Goal: Check status

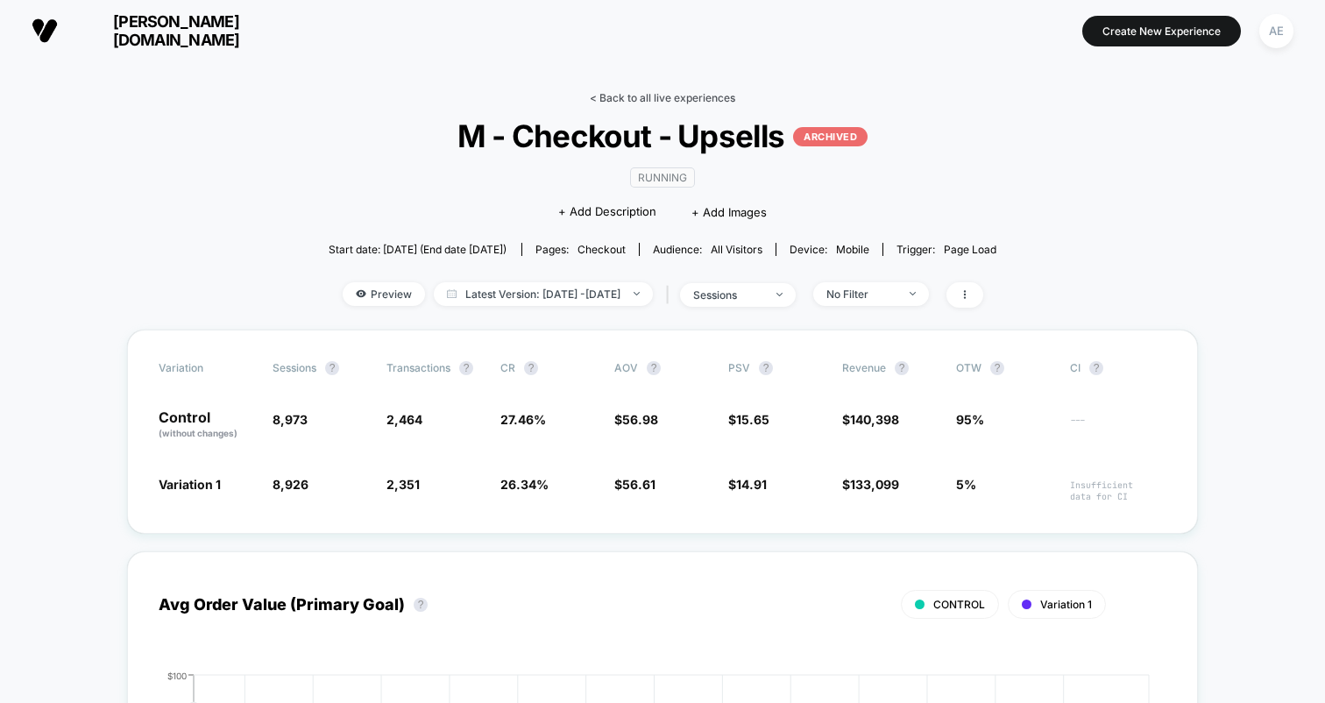
click at [618, 100] on link "< Back to all live experiences" at bounding box center [662, 97] width 145 height 13
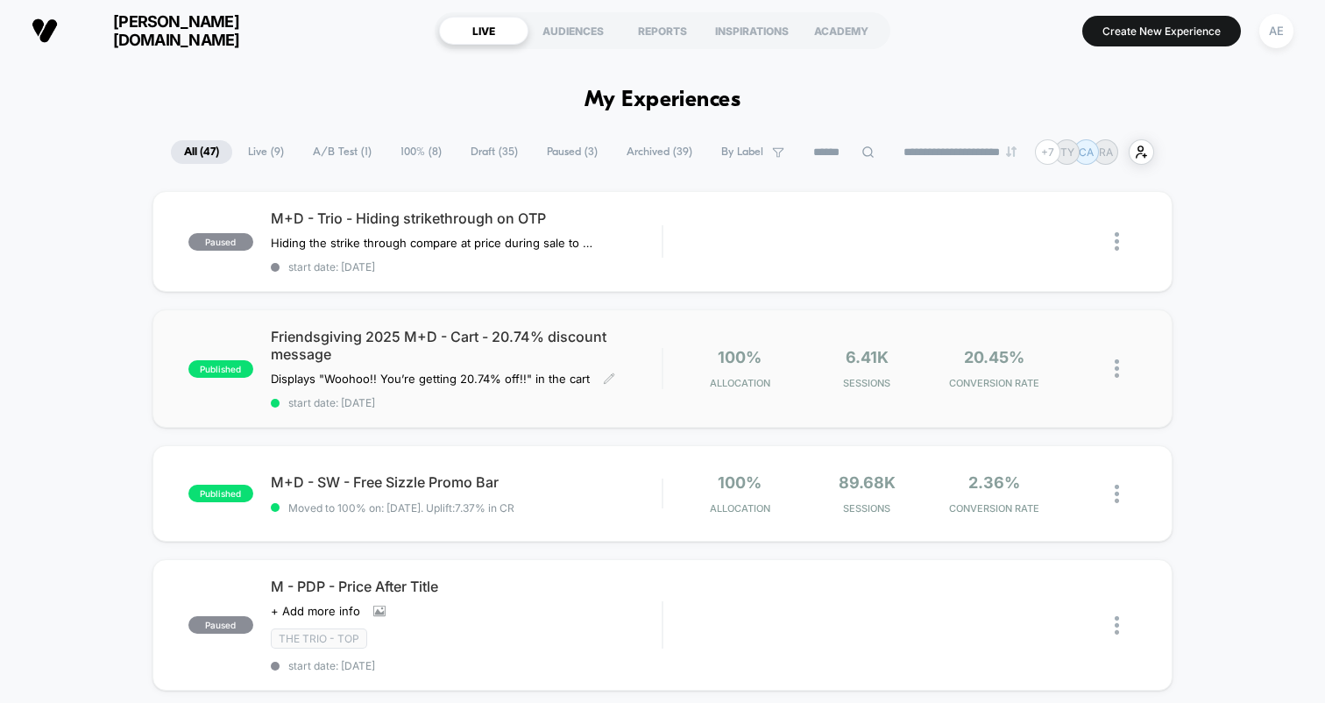
click at [451, 400] on span "start date: [DATE]" at bounding box center [466, 402] width 391 height 13
